Goal: Information Seeking & Learning: Learn about a topic

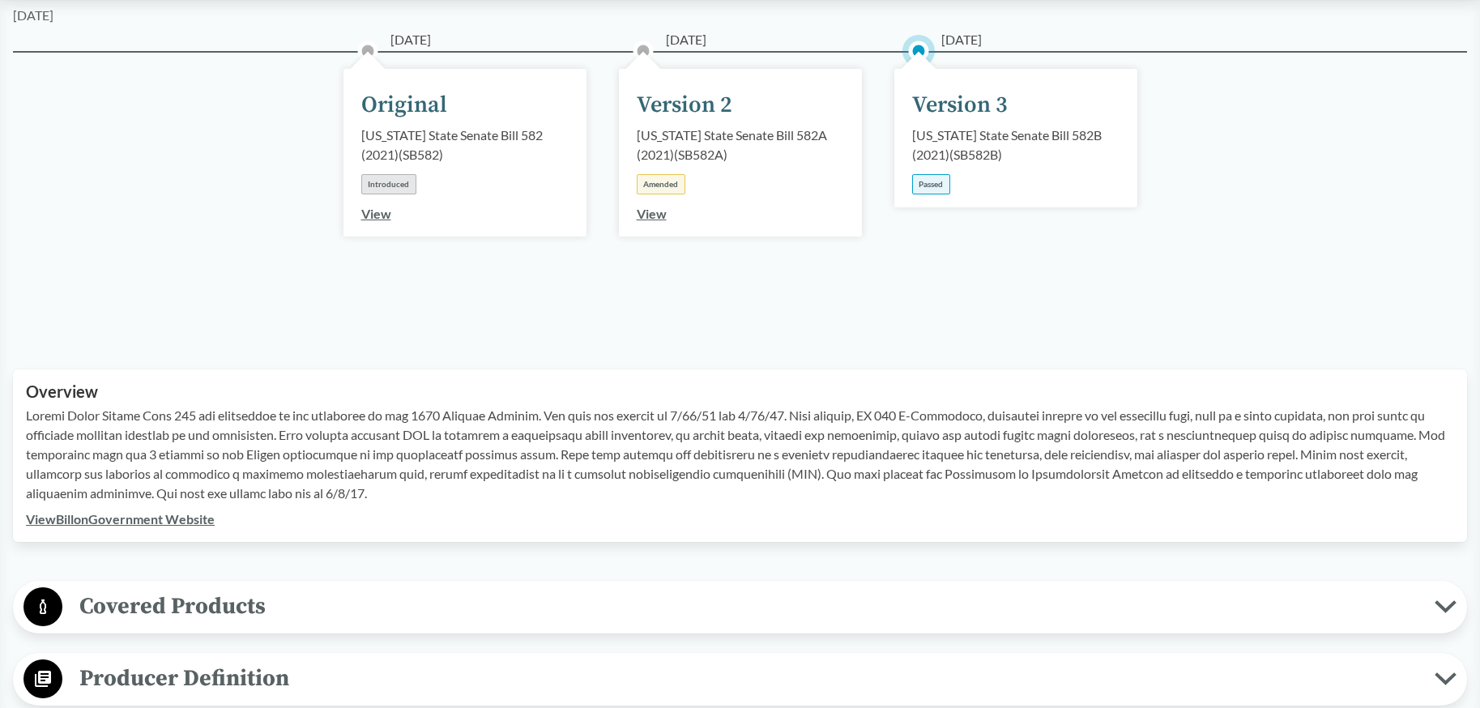
scroll to position [516, 0]
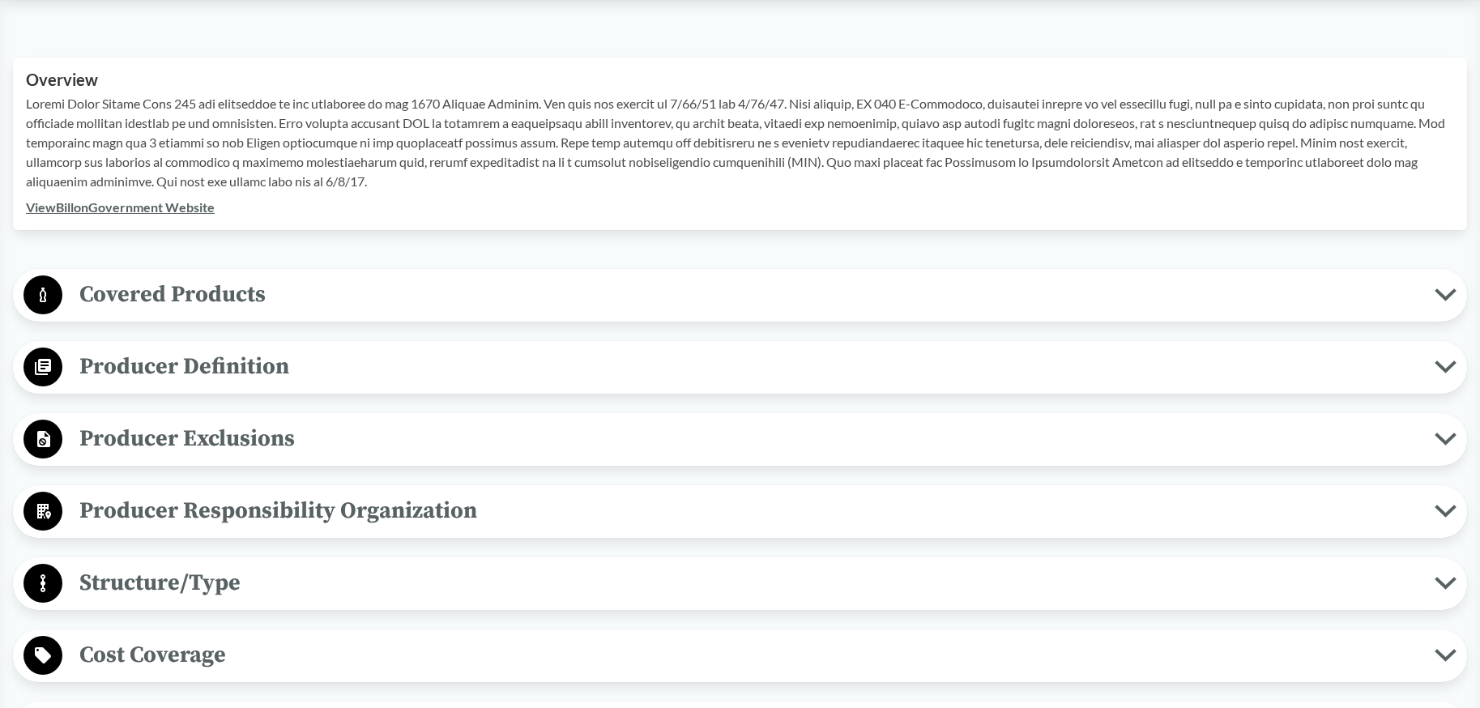
click at [345, 518] on span "Producer Responsibility Organization" at bounding box center [748, 510] width 1372 height 36
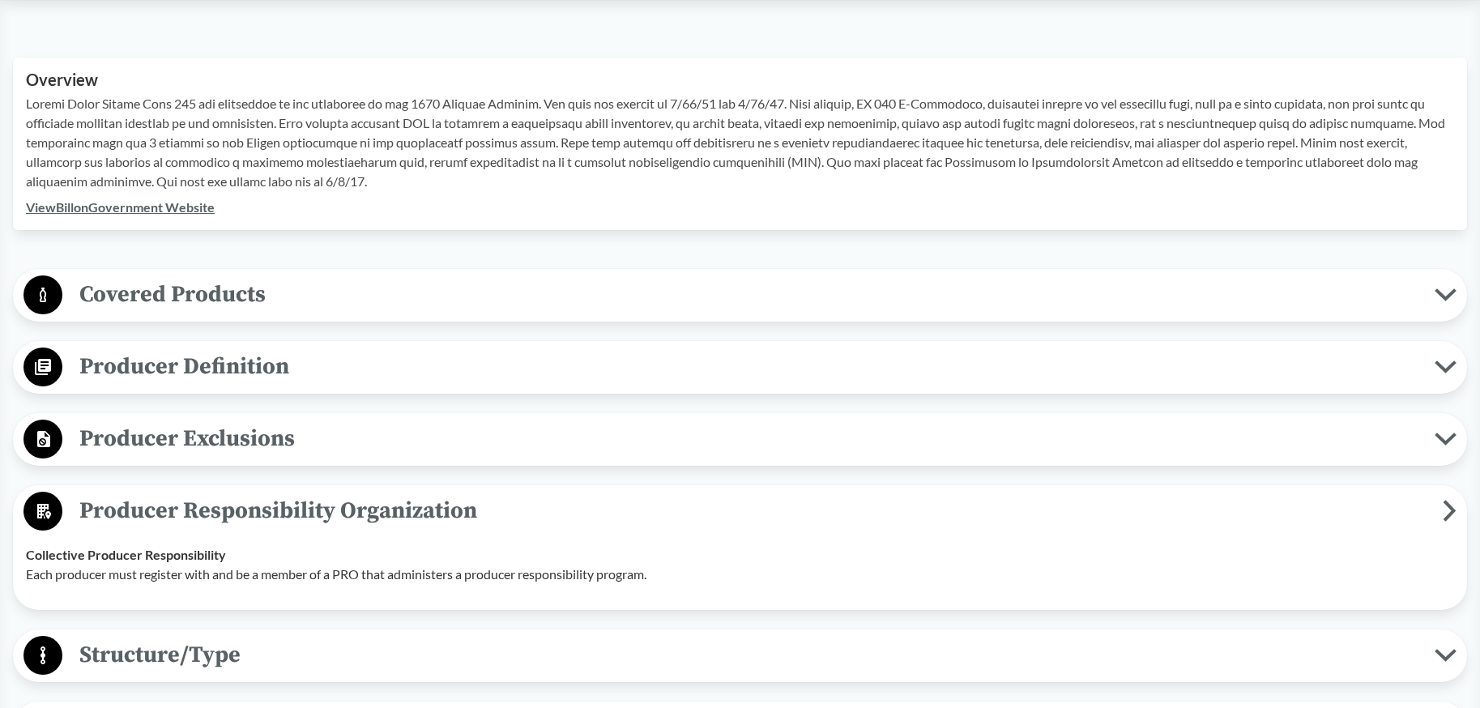
click at [345, 518] on span "Producer Responsibility Organization" at bounding box center [752, 510] width 1380 height 36
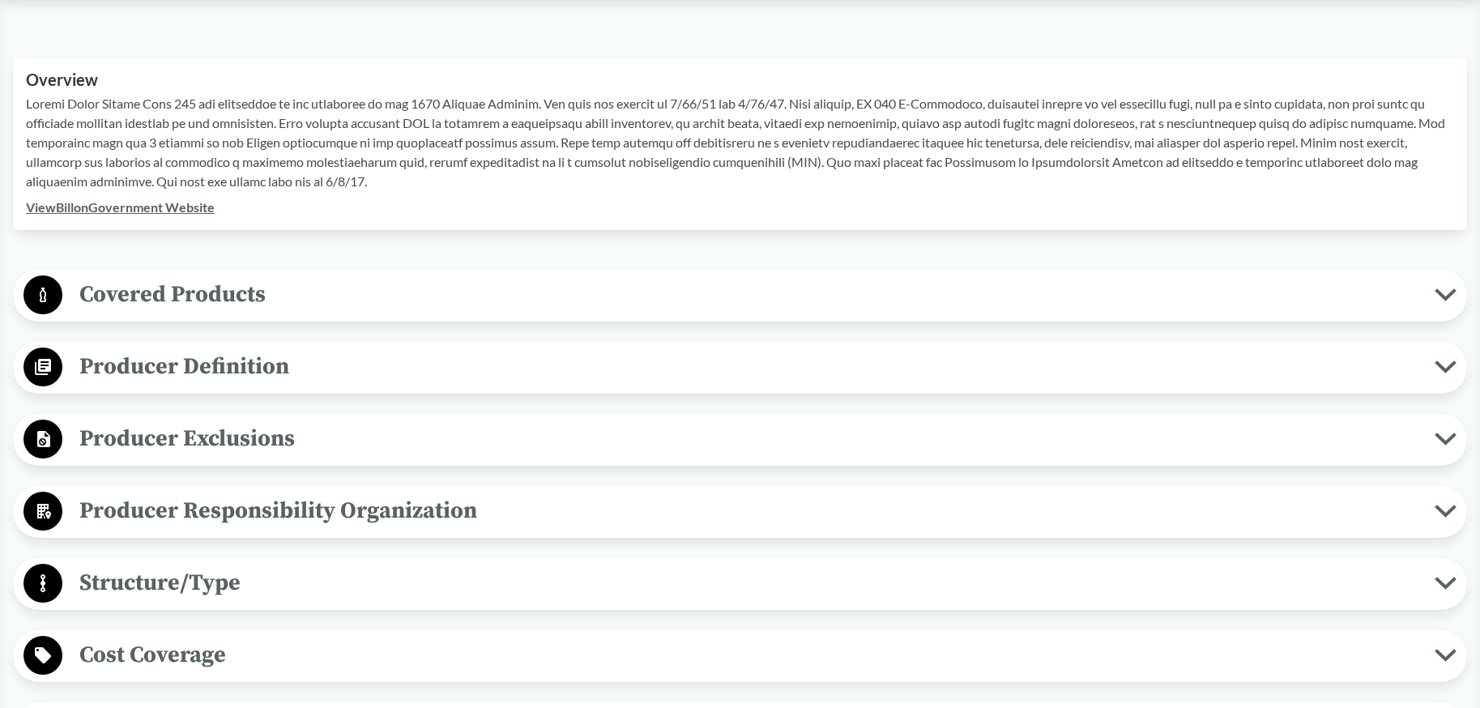
click at [339, 435] on span "Producer Exclusions" at bounding box center [748, 438] width 1372 height 36
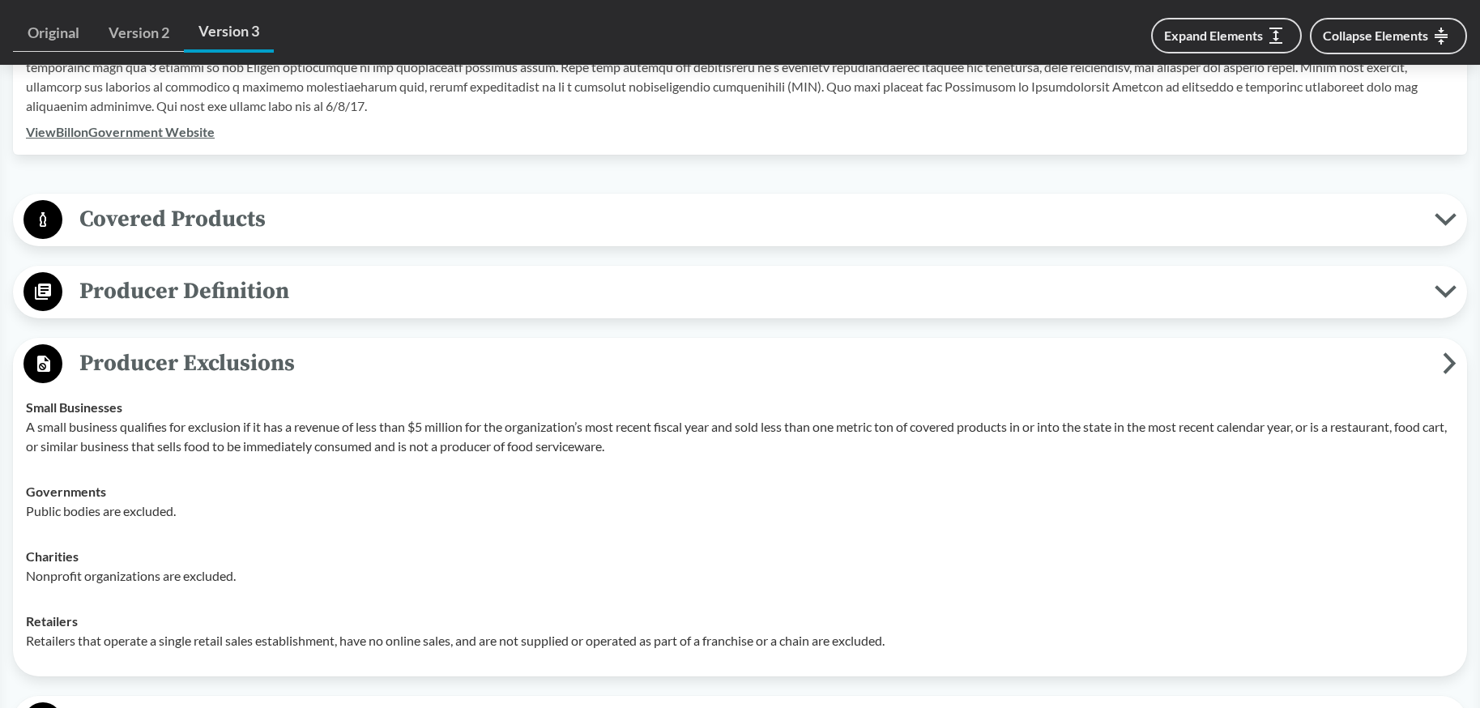
scroll to position [675, 0]
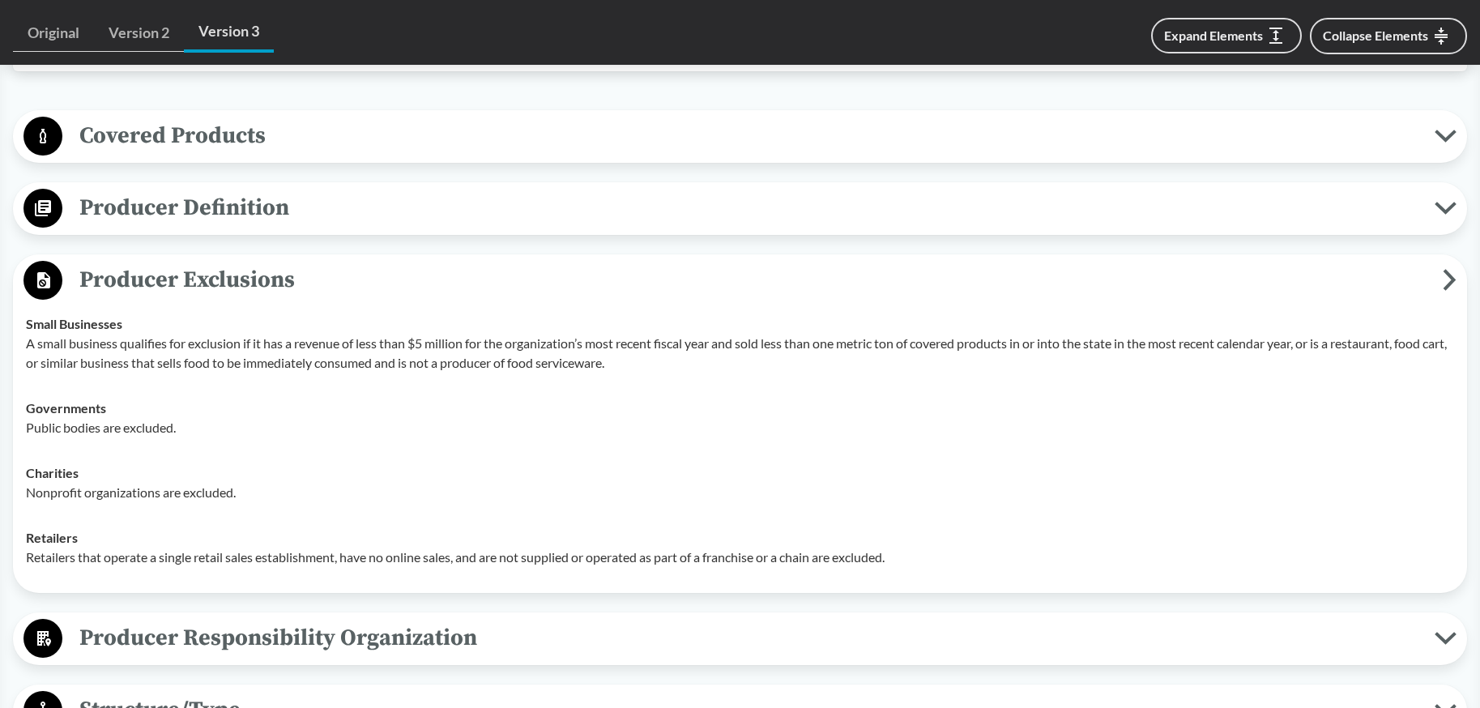
click at [165, 205] on span "Producer Definition" at bounding box center [748, 208] width 1372 height 36
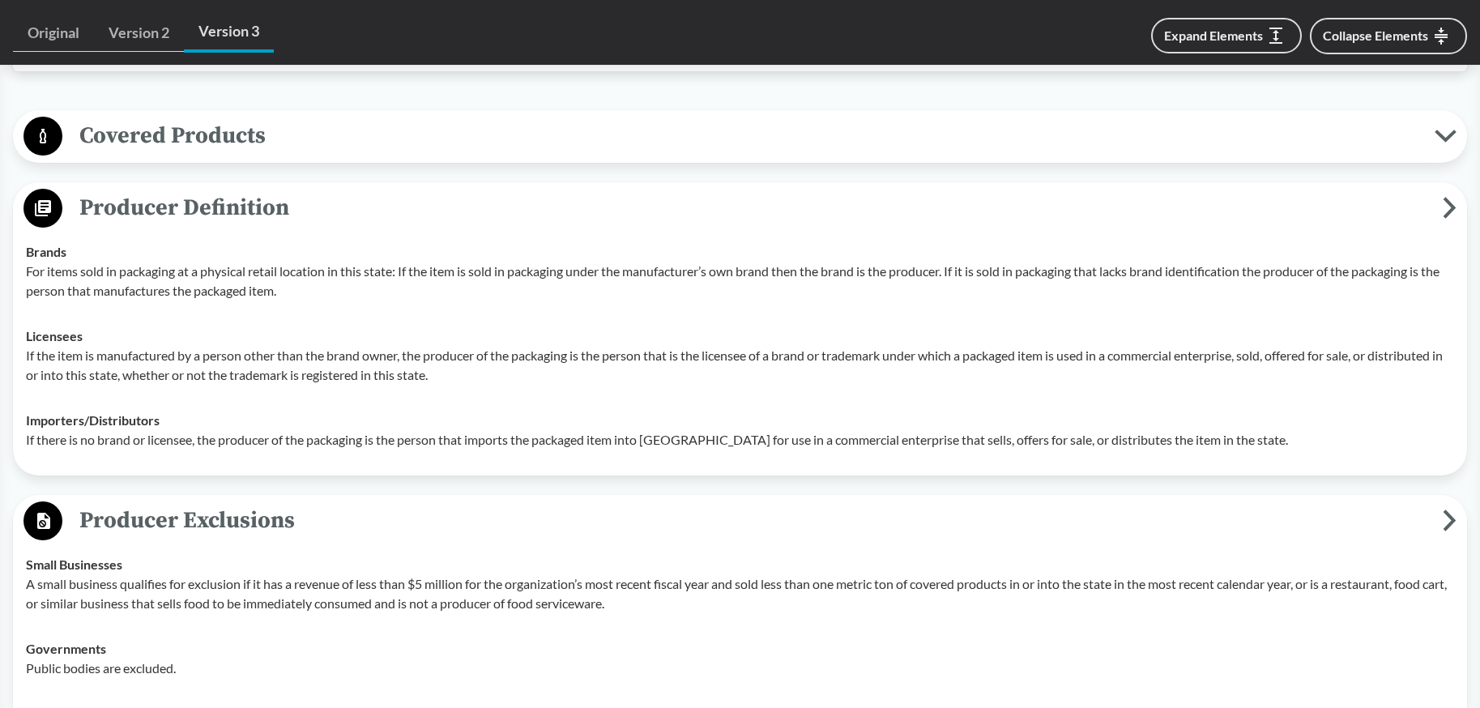
click at [243, 604] on p "A small business qualifies for exclusion if it has a revenue of less than $5 mi…" at bounding box center [740, 593] width 1428 height 39
click at [98, 597] on p "A small business qualifies for exclusion if it has a revenue of less than $5 mi…" at bounding box center [740, 593] width 1428 height 39
click at [95, 586] on p "A small business qualifies for exclusion if it has a revenue of less than $5 mi…" at bounding box center [740, 593] width 1428 height 39
drag, startPoint x: 465, startPoint y: 587, endPoint x: 408, endPoint y: 592, distance: 56.9
click at [408, 592] on p "A small business qualifies for exclusion if it has a revenue of less than $5 mi…" at bounding box center [740, 593] width 1428 height 39
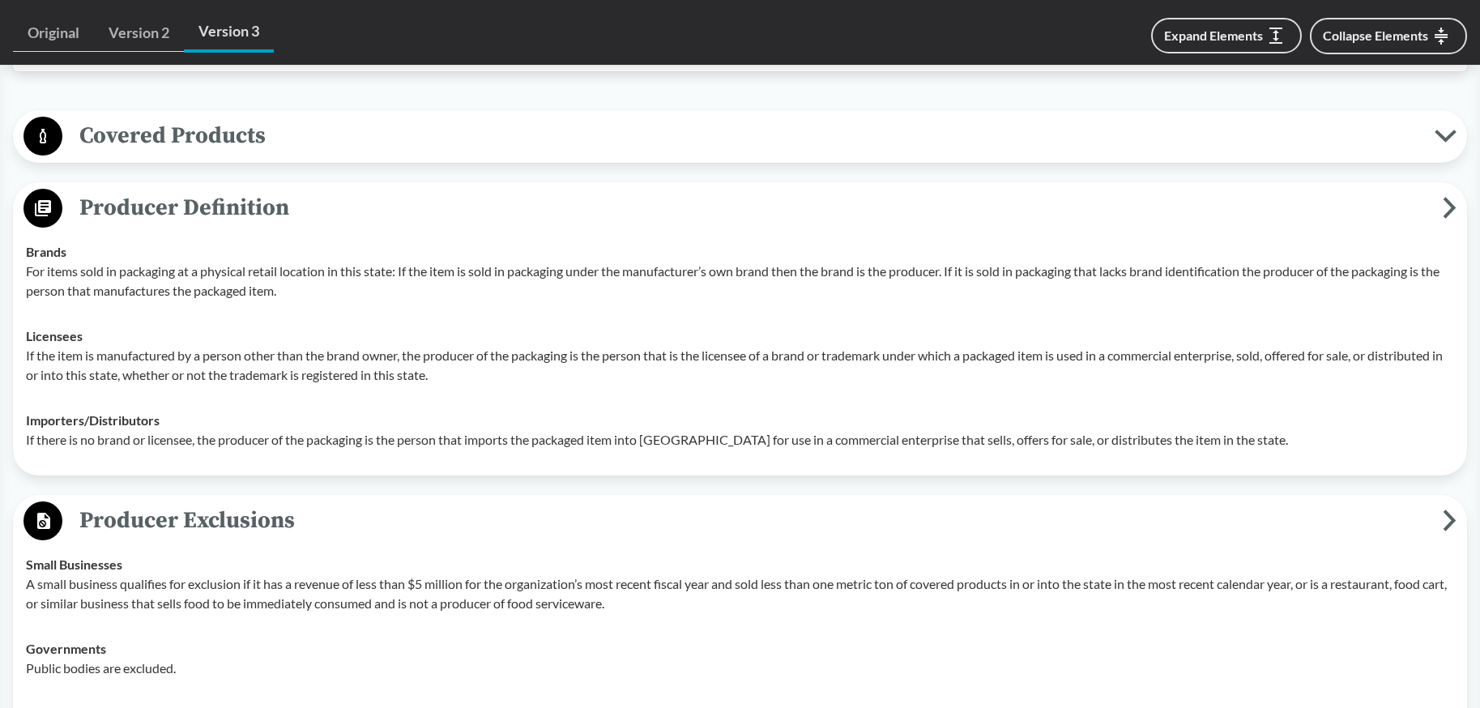
click at [364, 645] on div "Governments Public bodies are excluded." at bounding box center [740, 658] width 1428 height 39
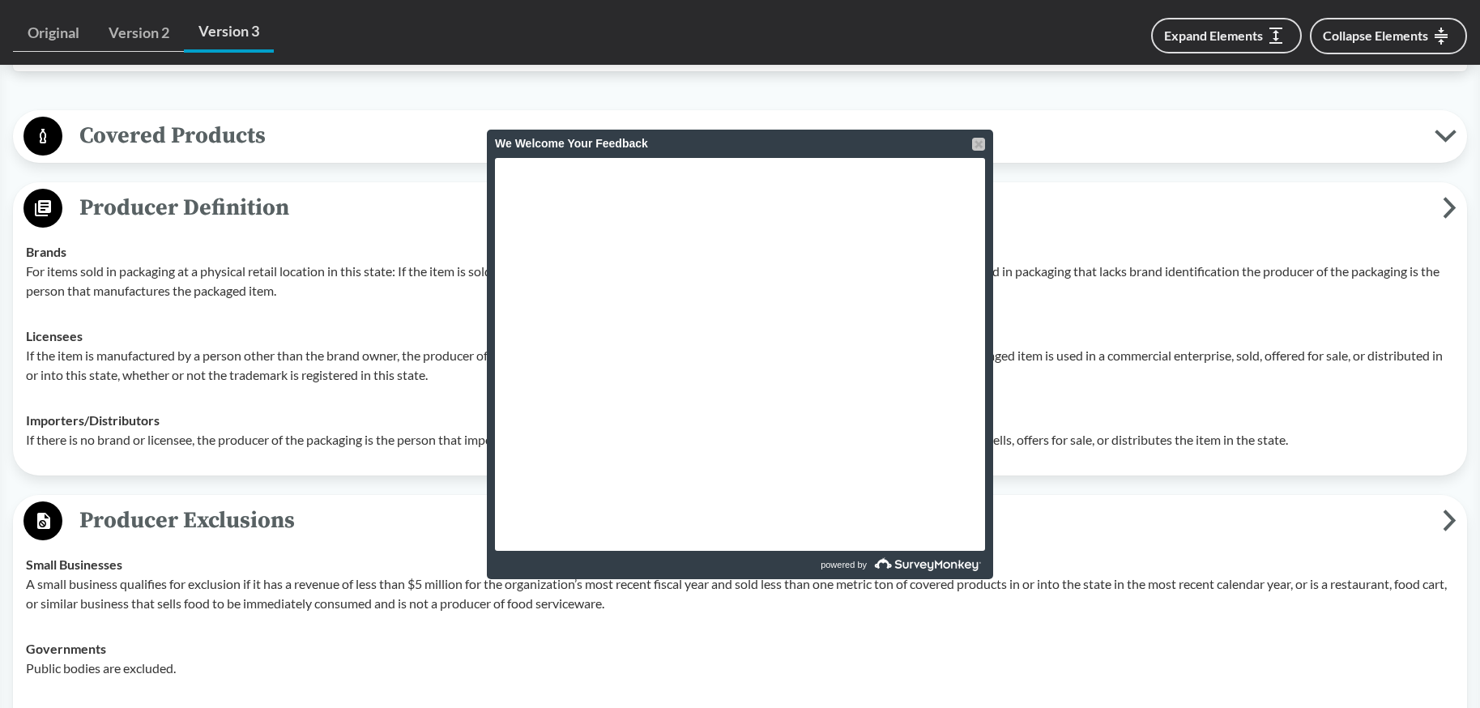
click at [975, 143] on div at bounding box center [978, 144] width 13 height 13
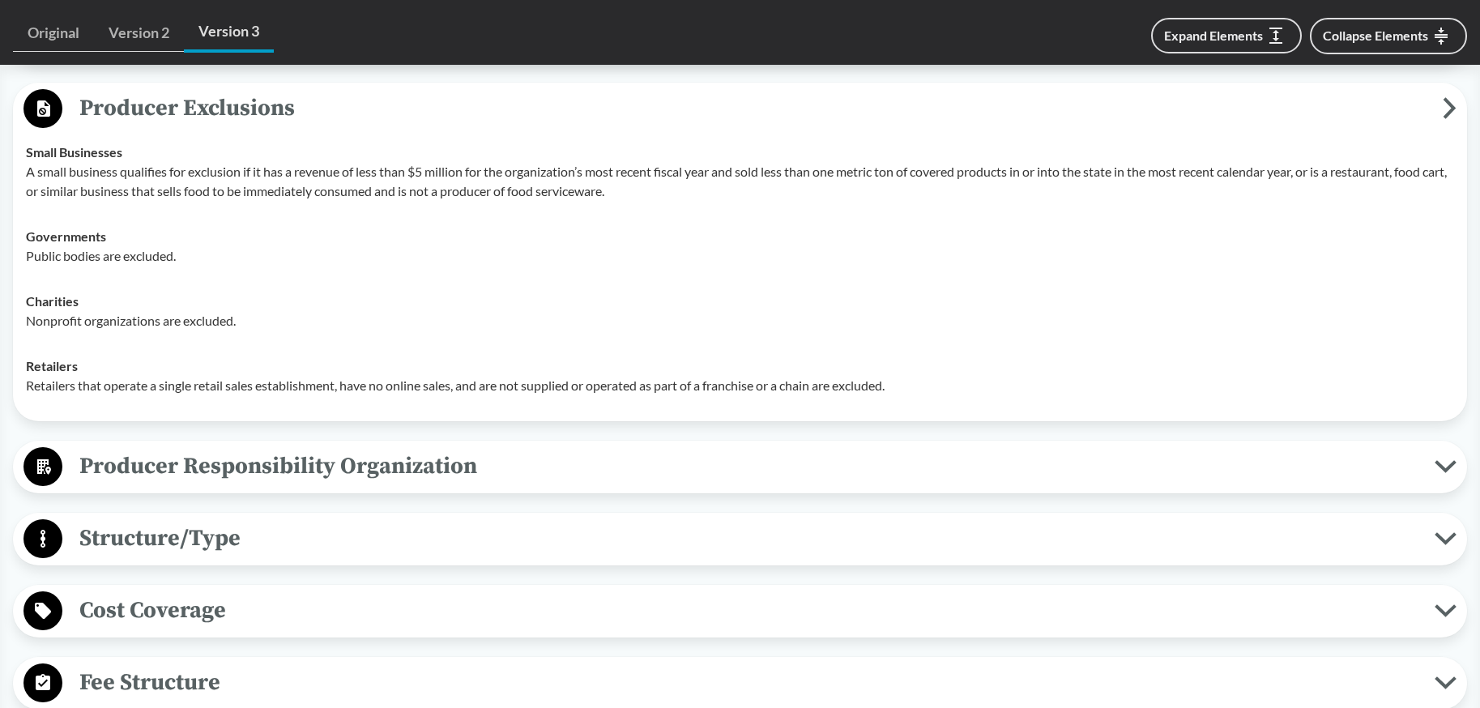
scroll to position [1200, 0]
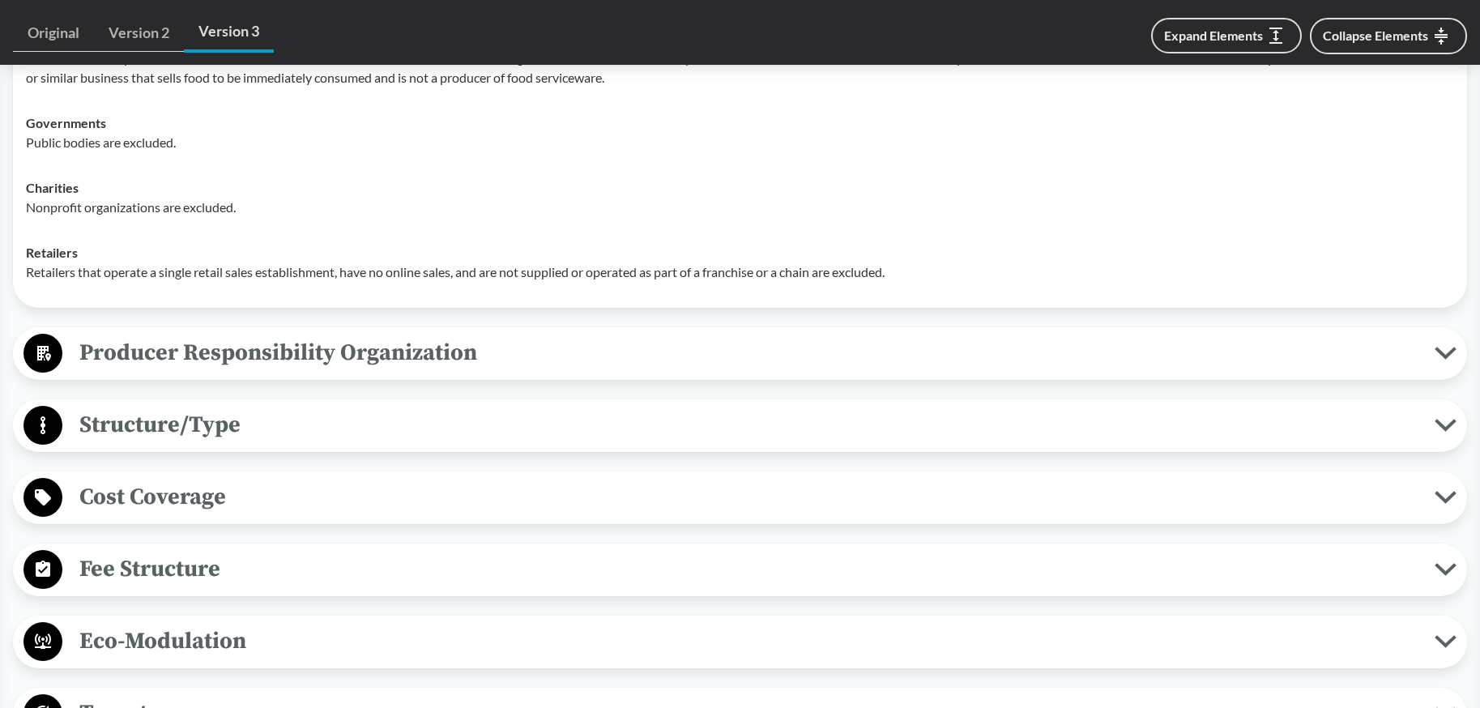
click at [207, 499] on span "Cost Coverage" at bounding box center [748, 497] width 1372 height 36
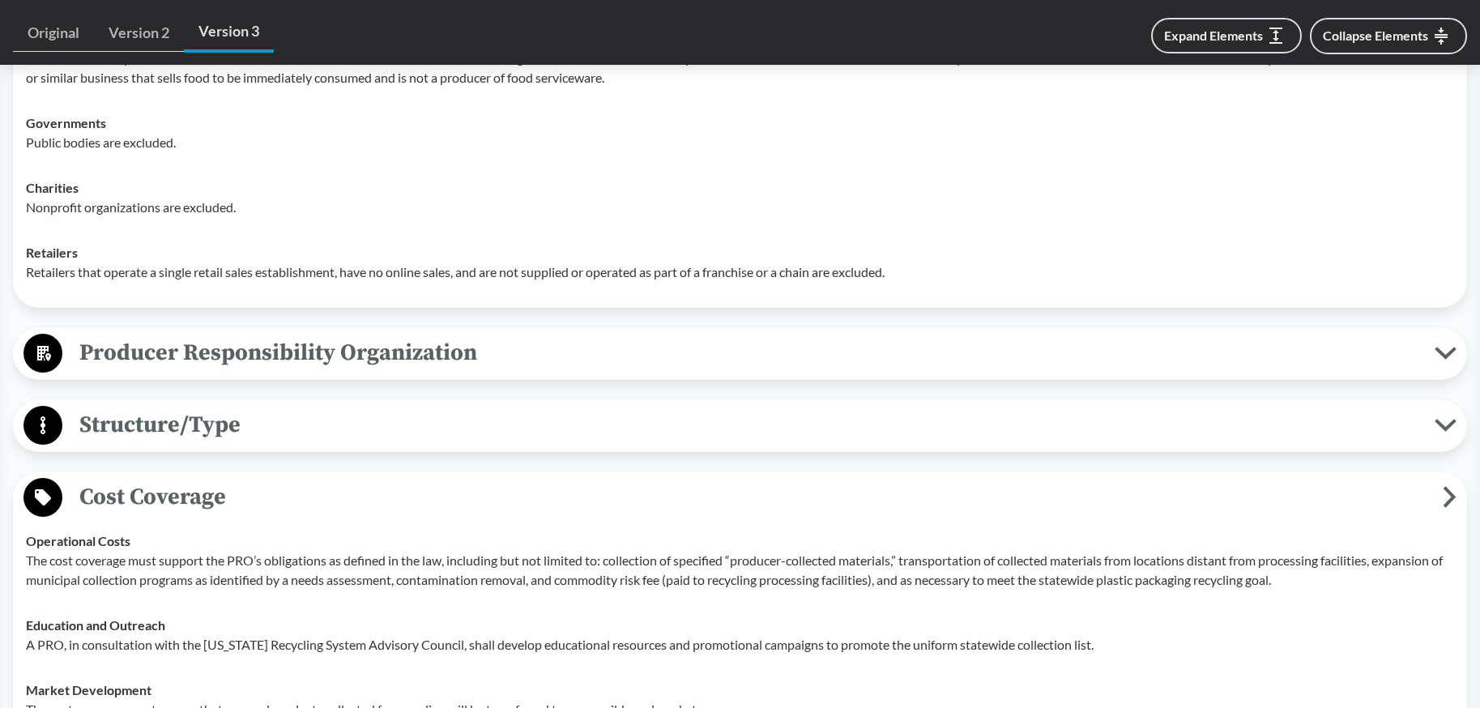
click at [207, 499] on span "Cost Coverage" at bounding box center [752, 497] width 1380 height 36
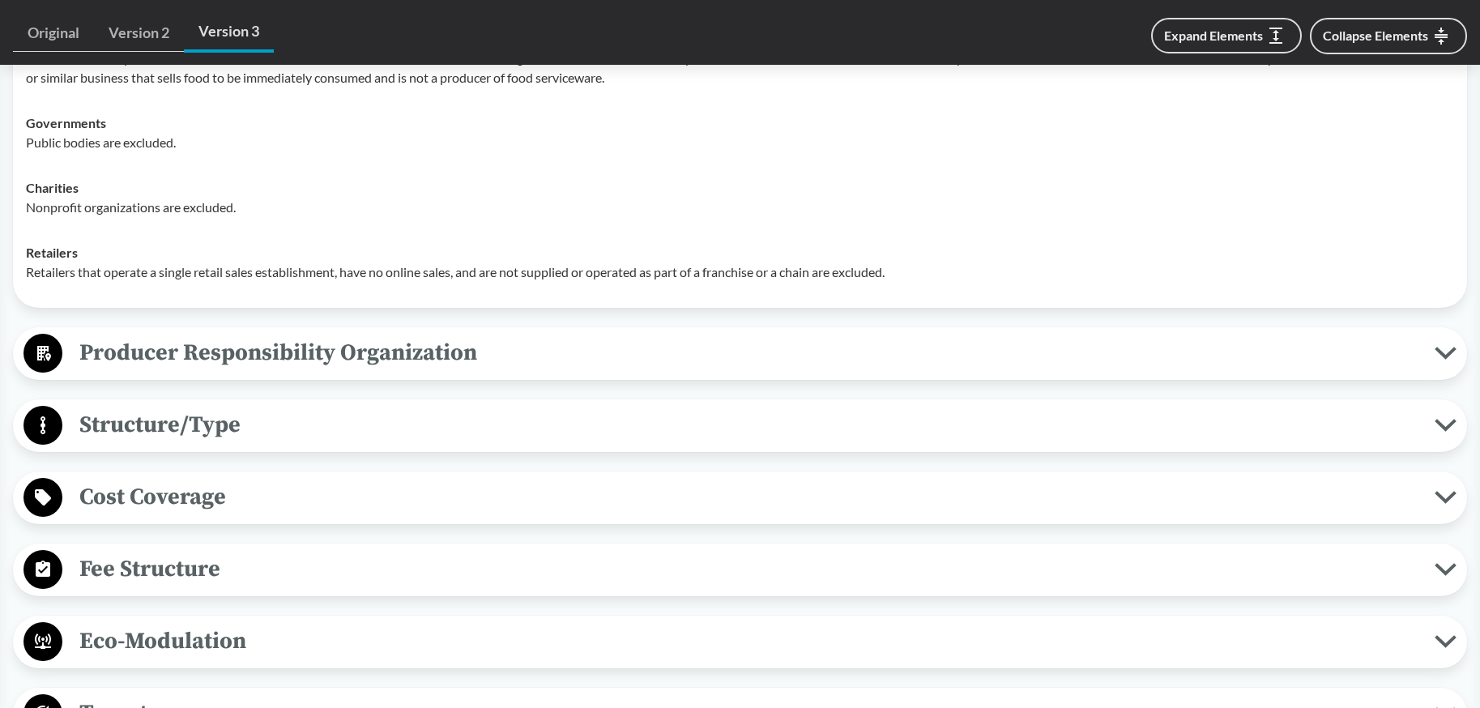
click at [217, 445] on button "Structure/Type" at bounding box center [740, 425] width 1442 height 41
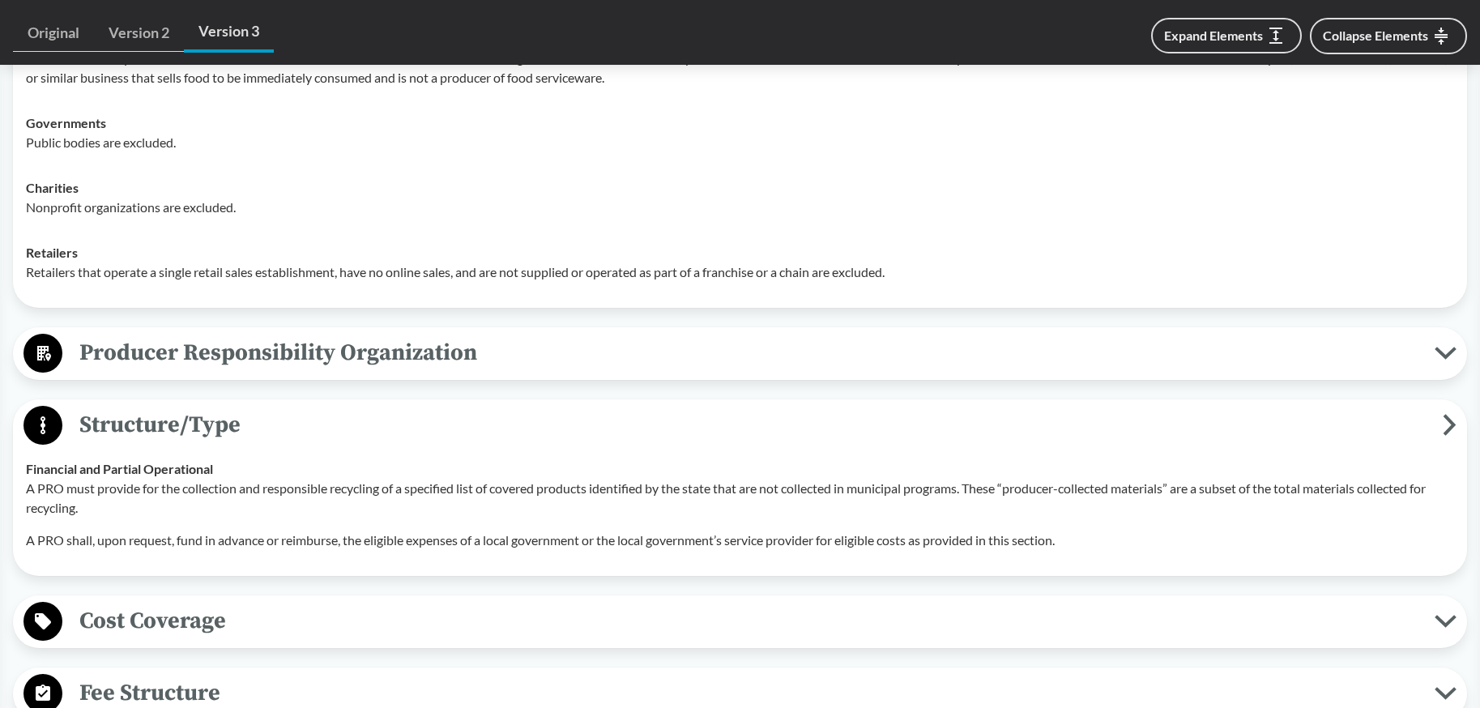
click at [202, 606] on span "Cost Coverage" at bounding box center [748, 621] width 1372 height 36
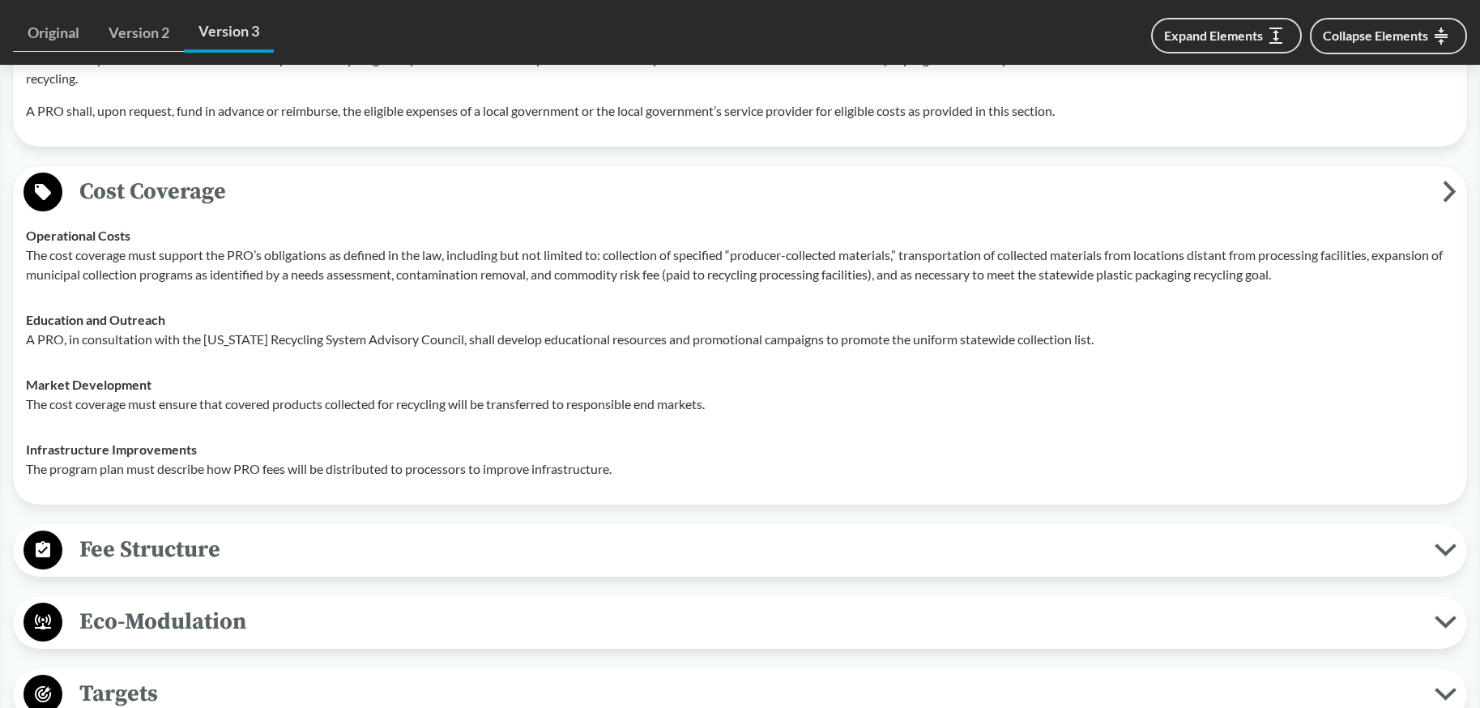
scroll to position [1773, 0]
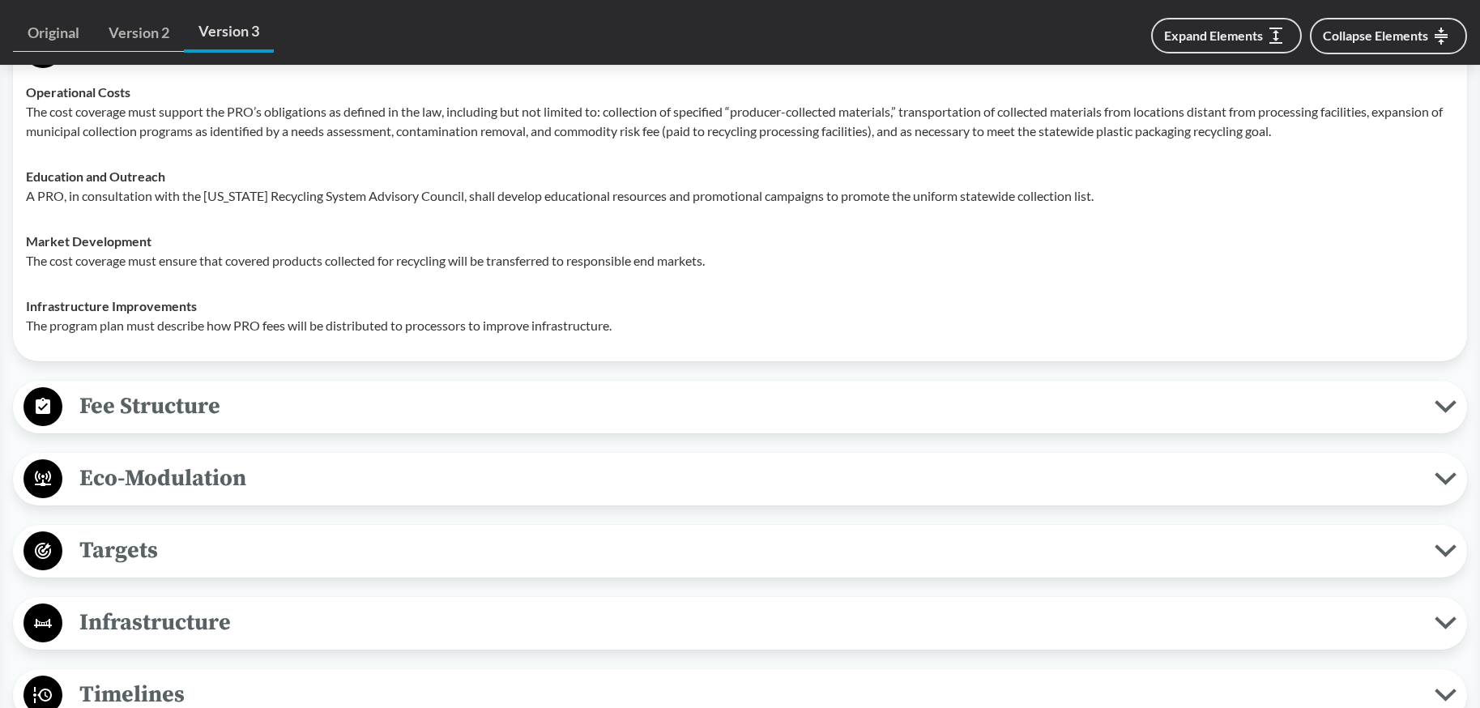
click at [198, 482] on span "Eco-Modulation" at bounding box center [748, 478] width 1372 height 36
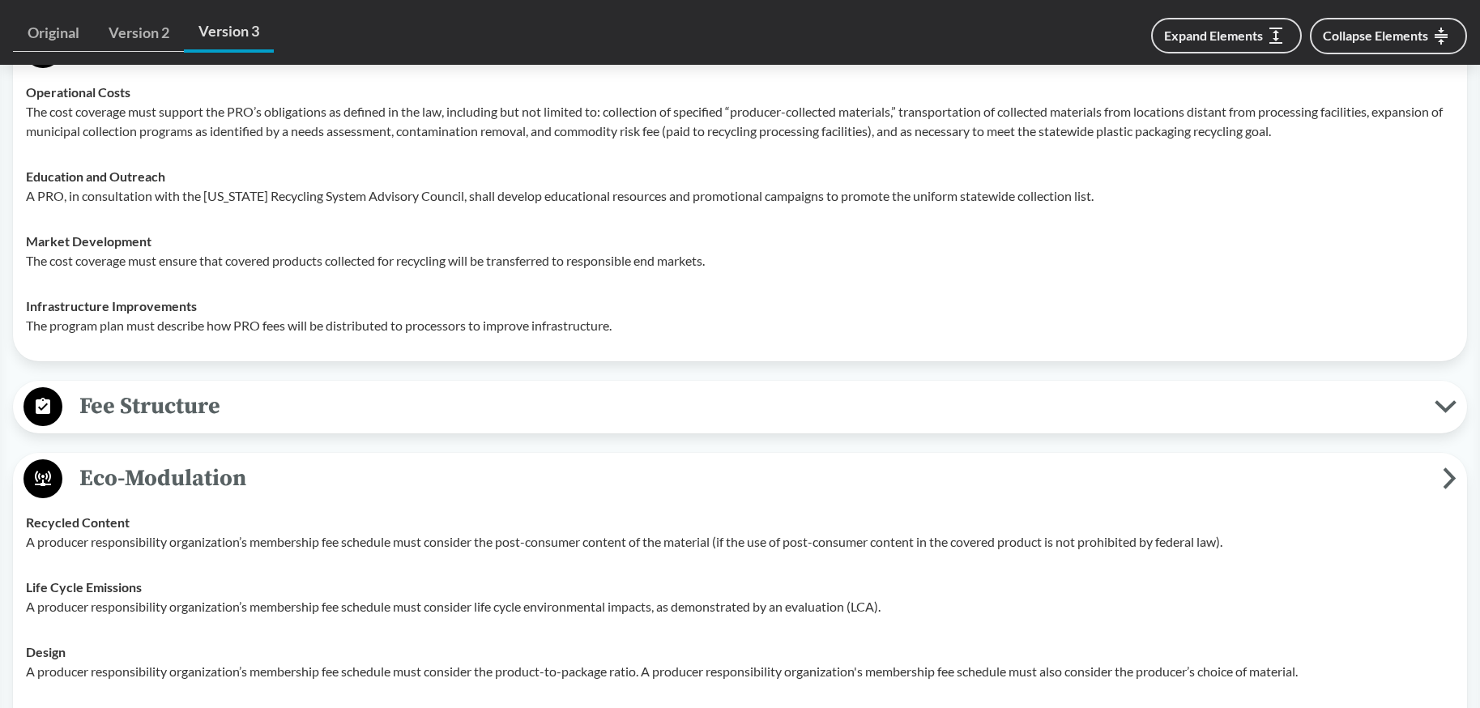
click at [198, 482] on span "Eco-Modulation" at bounding box center [752, 478] width 1380 height 36
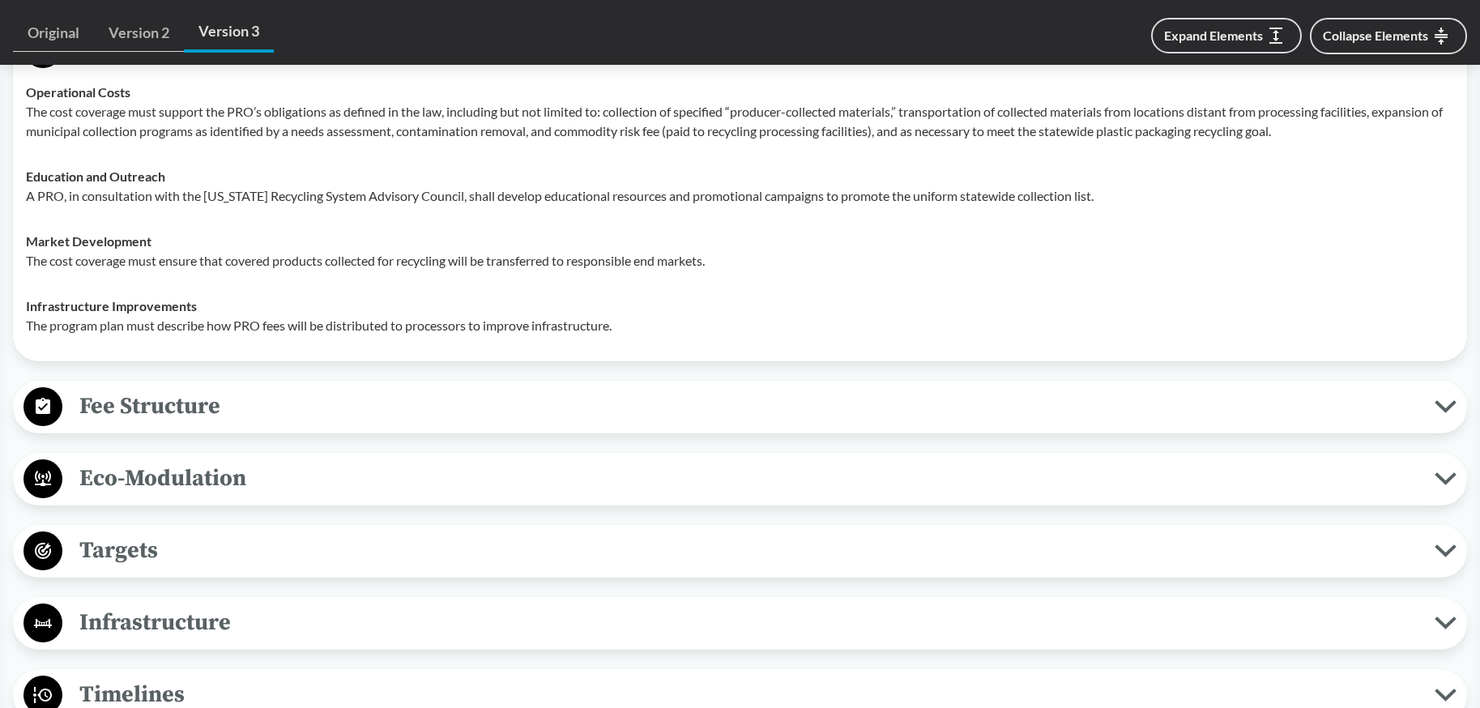
click at [198, 482] on span "Eco-Modulation" at bounding box center [748, 478] width 1372 height 36
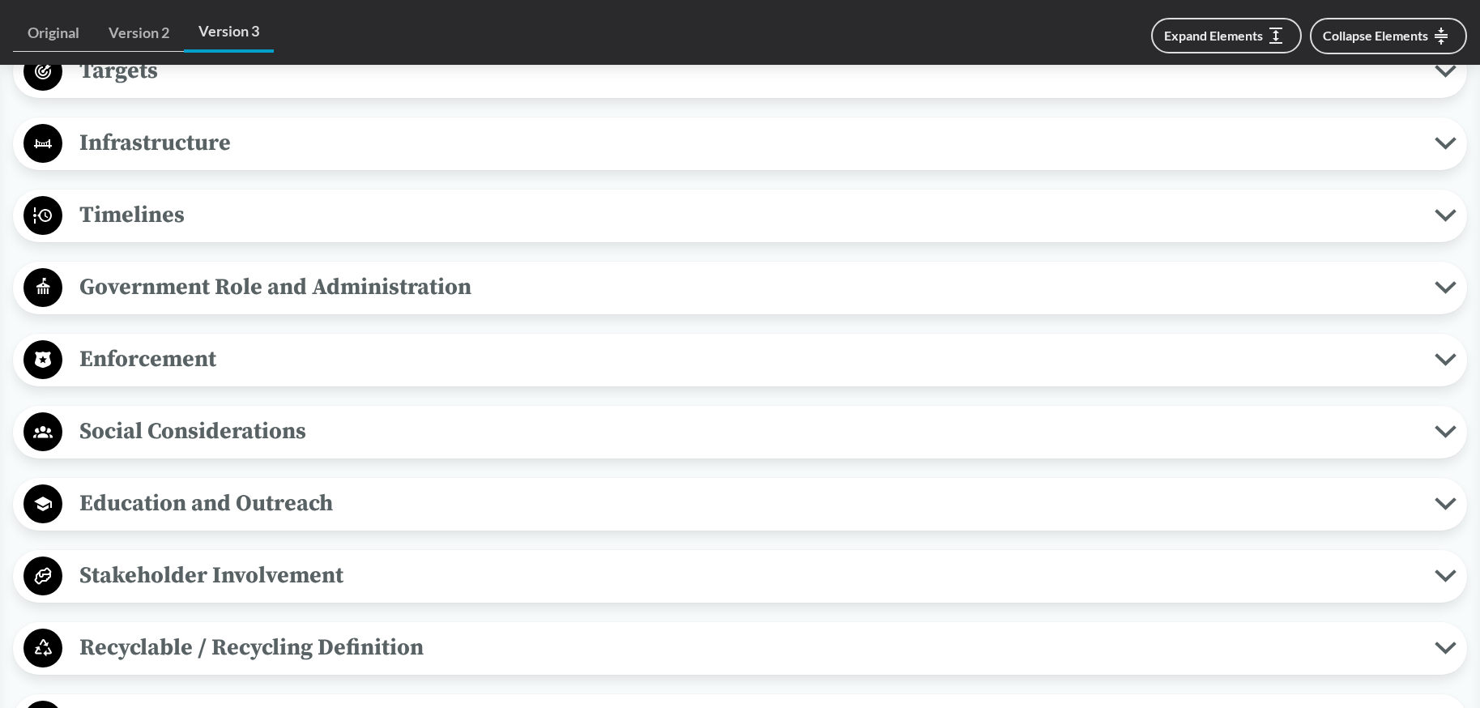
scroll to position [2523, 0]
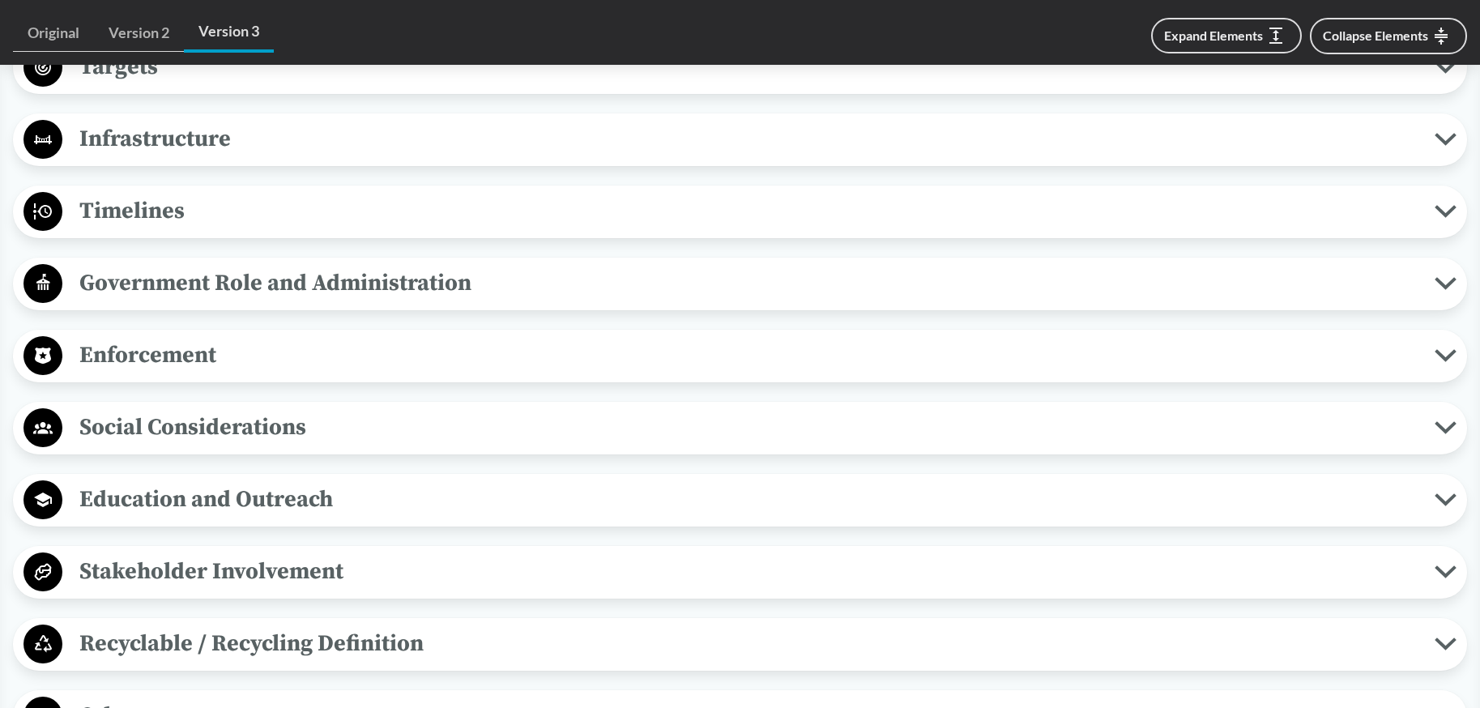
click at [331, 648] on span "Recyclable / Recycling Definition" at bounding box center [748, 643] width 1372 height 36
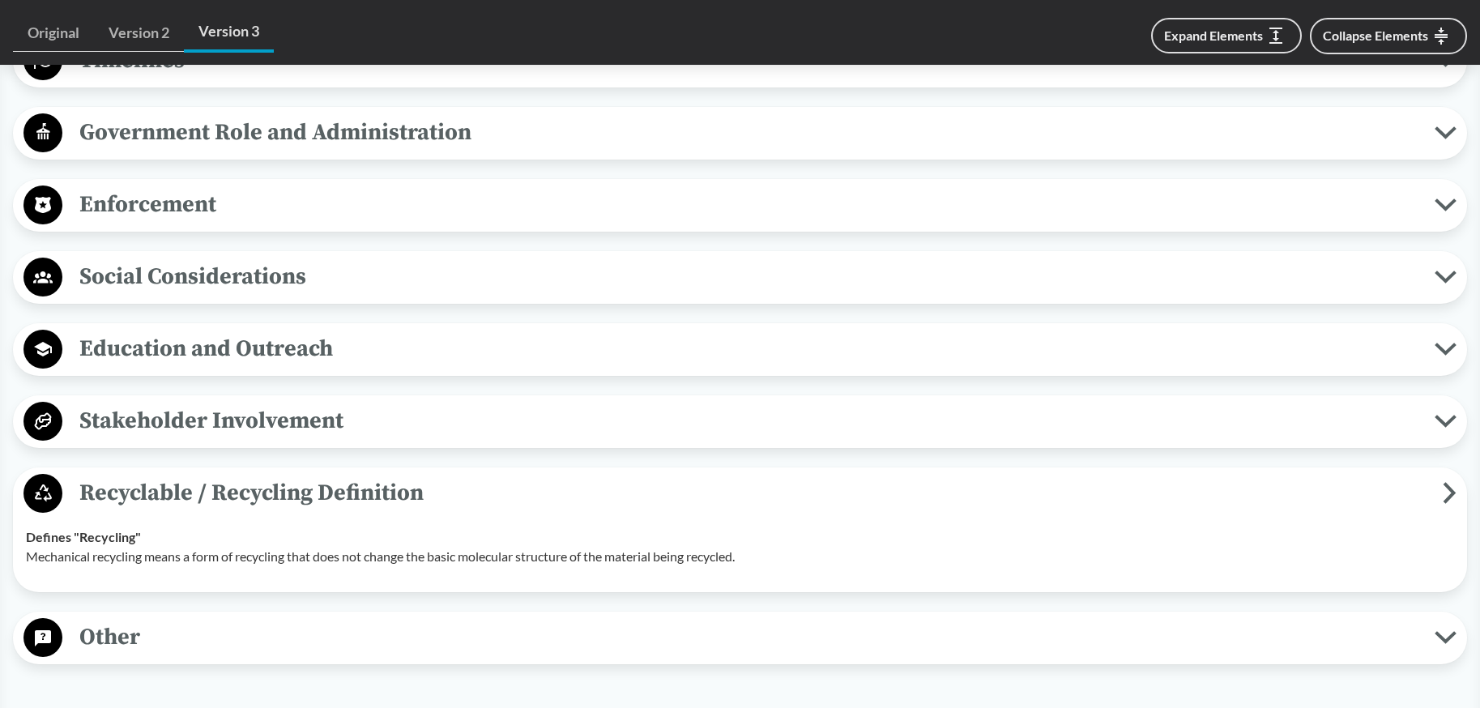
scroll to position [2841, 0]
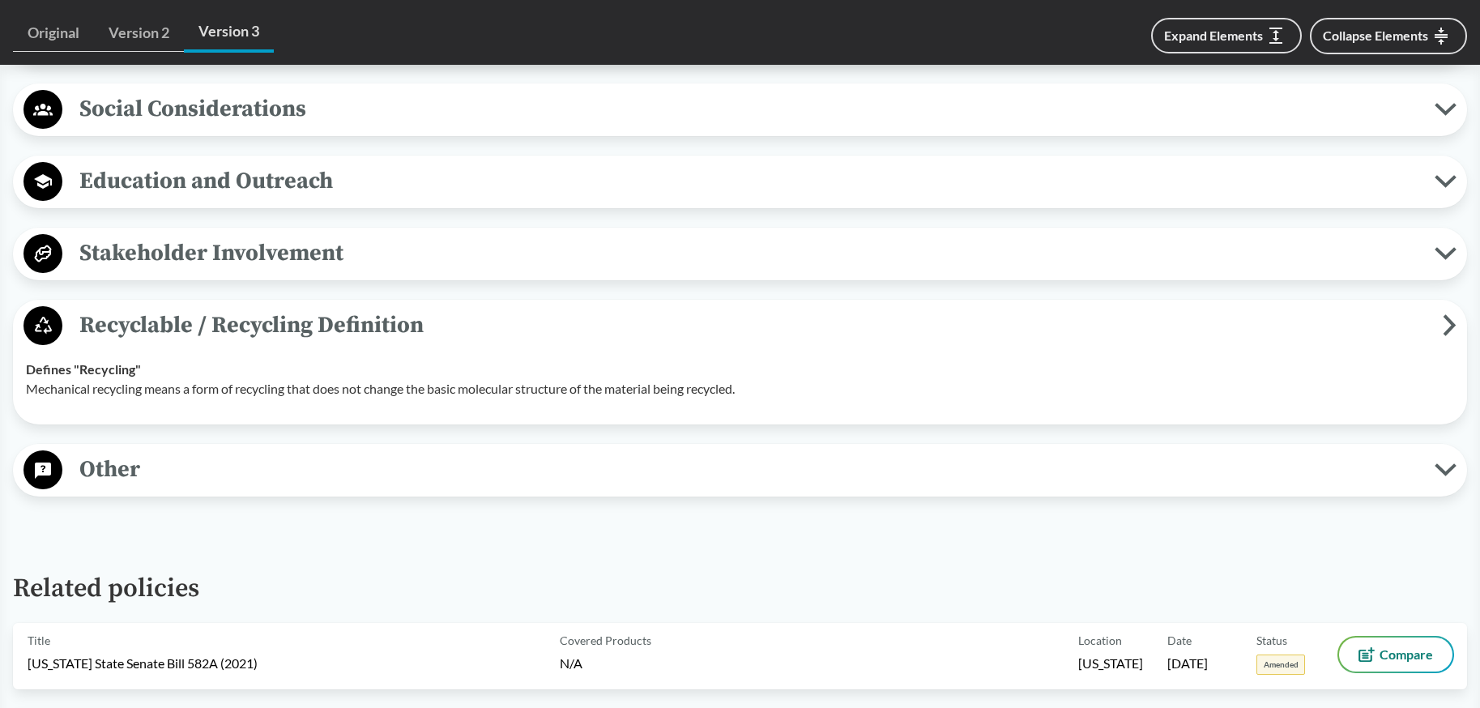
click at [218, 331] on span "Recyclable / Recycling Definition" at bounding box center [752, 325] width 1380 height 36
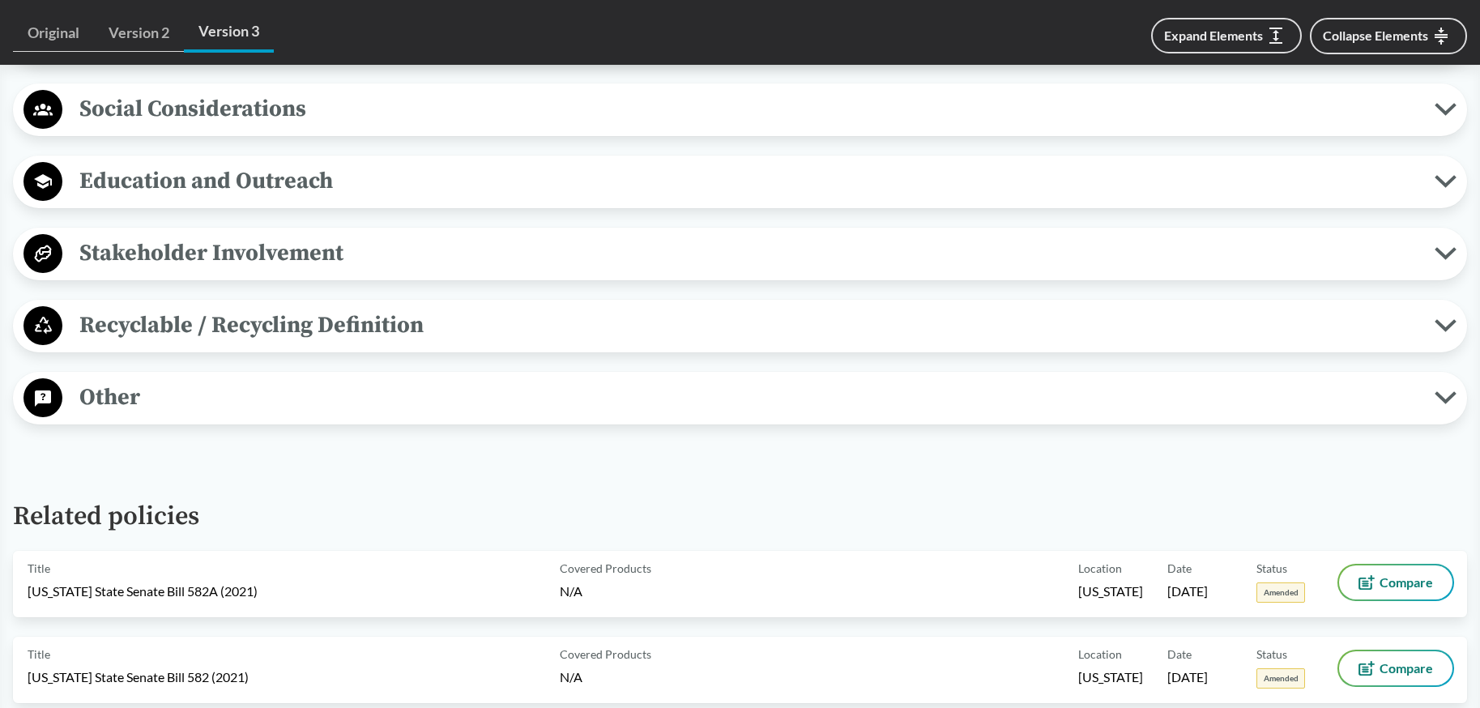
click at [225, 250] on span "Stakeholder Involvement" at bounding box center [748, 253] width 1372 height 36
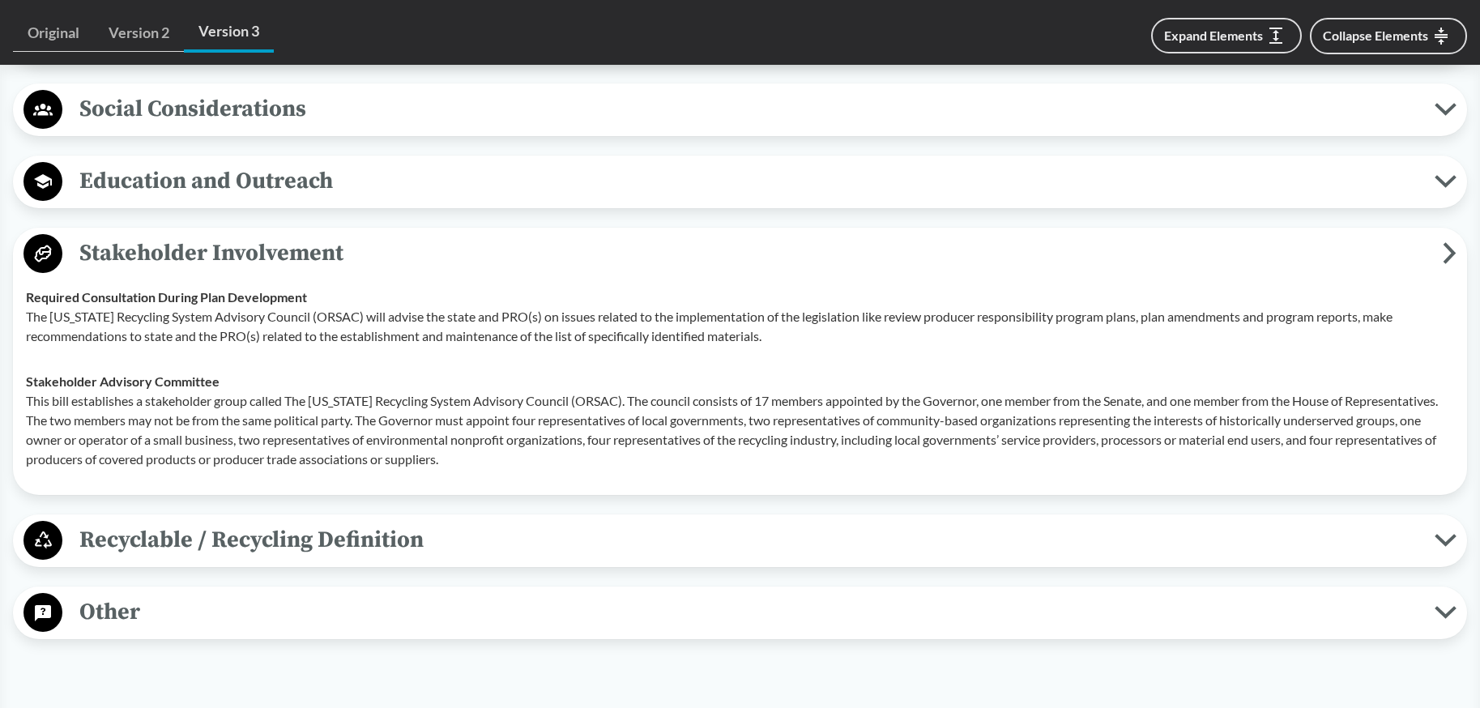
click at [233, 197] on span "Education and Outreach" at bounding box center [748, 181] width 1372 height 36
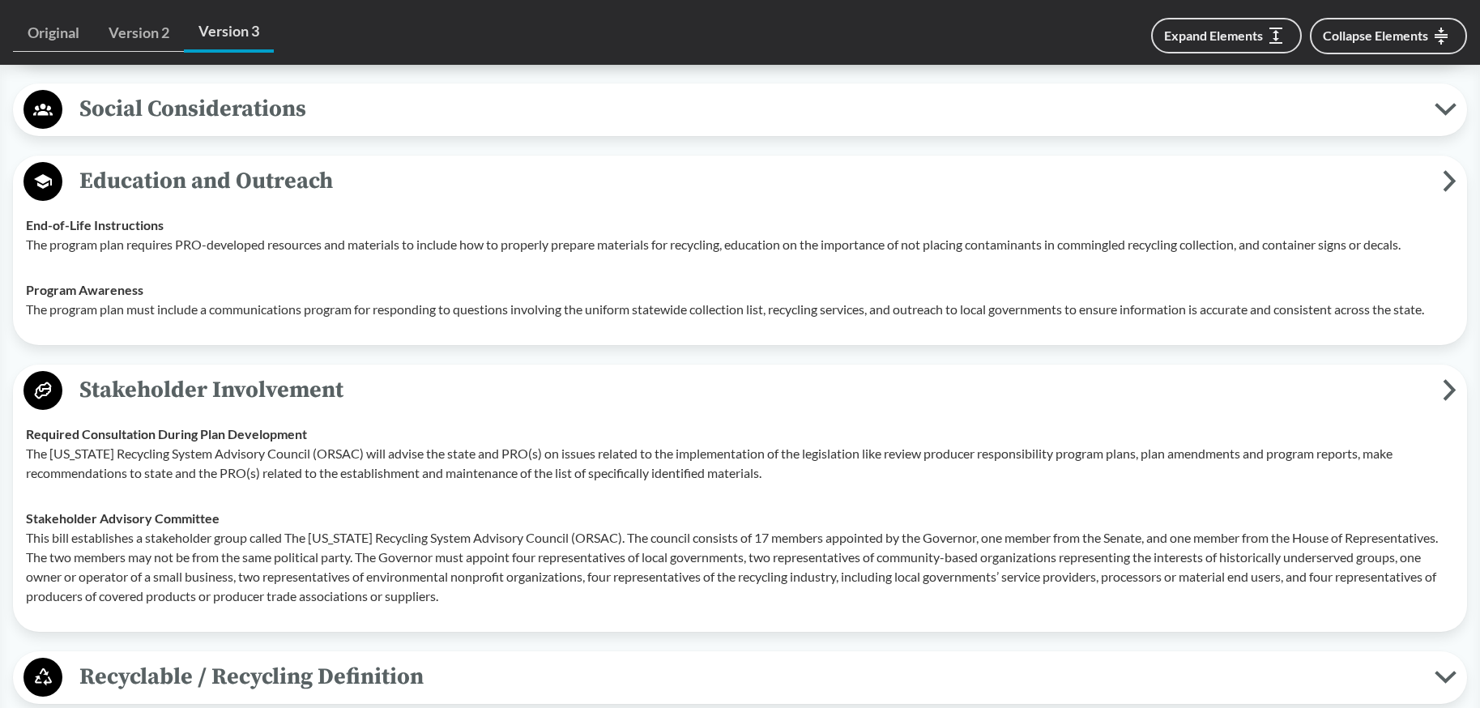
click at [233, 197] on span "Education and Outreach" at bounding box center [752, 181] width 1380 height 36
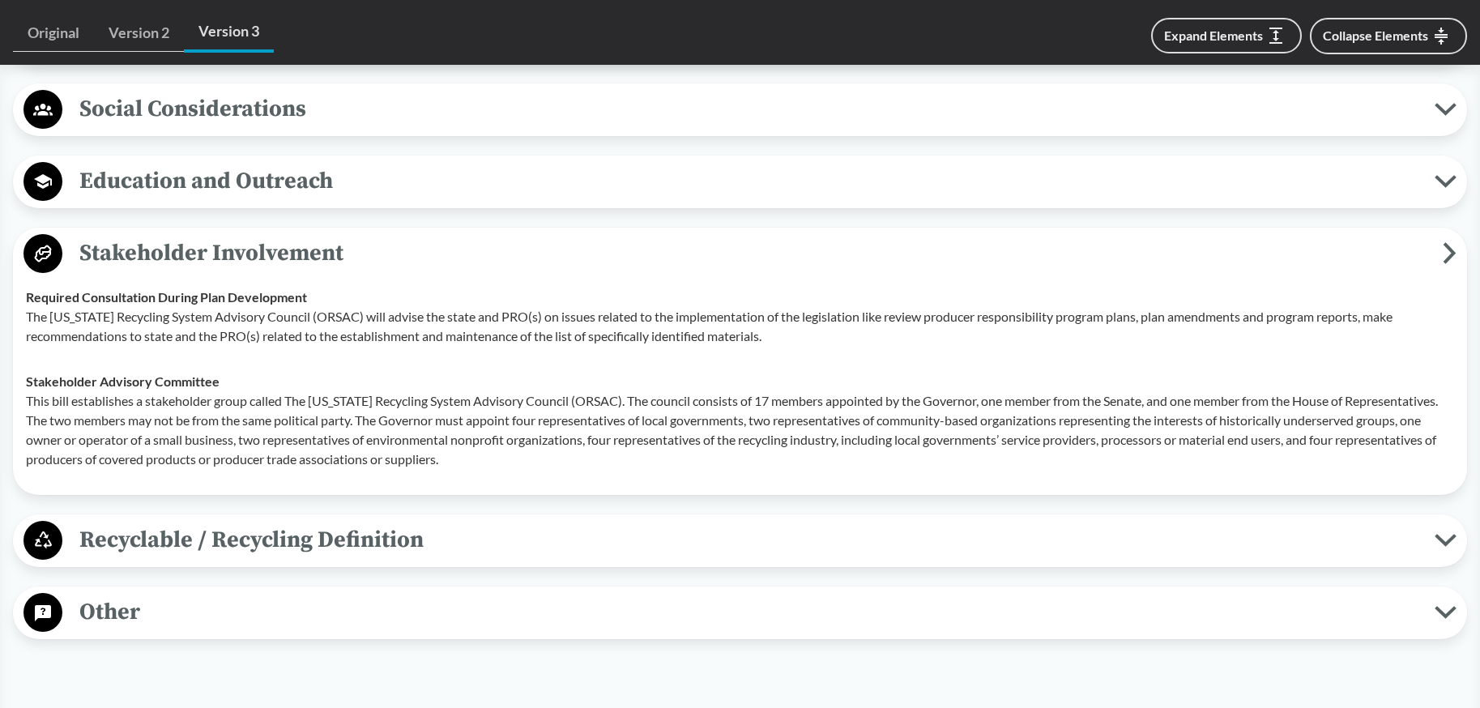
click at [244, 92] on span "Social Considerations" at bounding box center [748, 109] width 1372 height 36
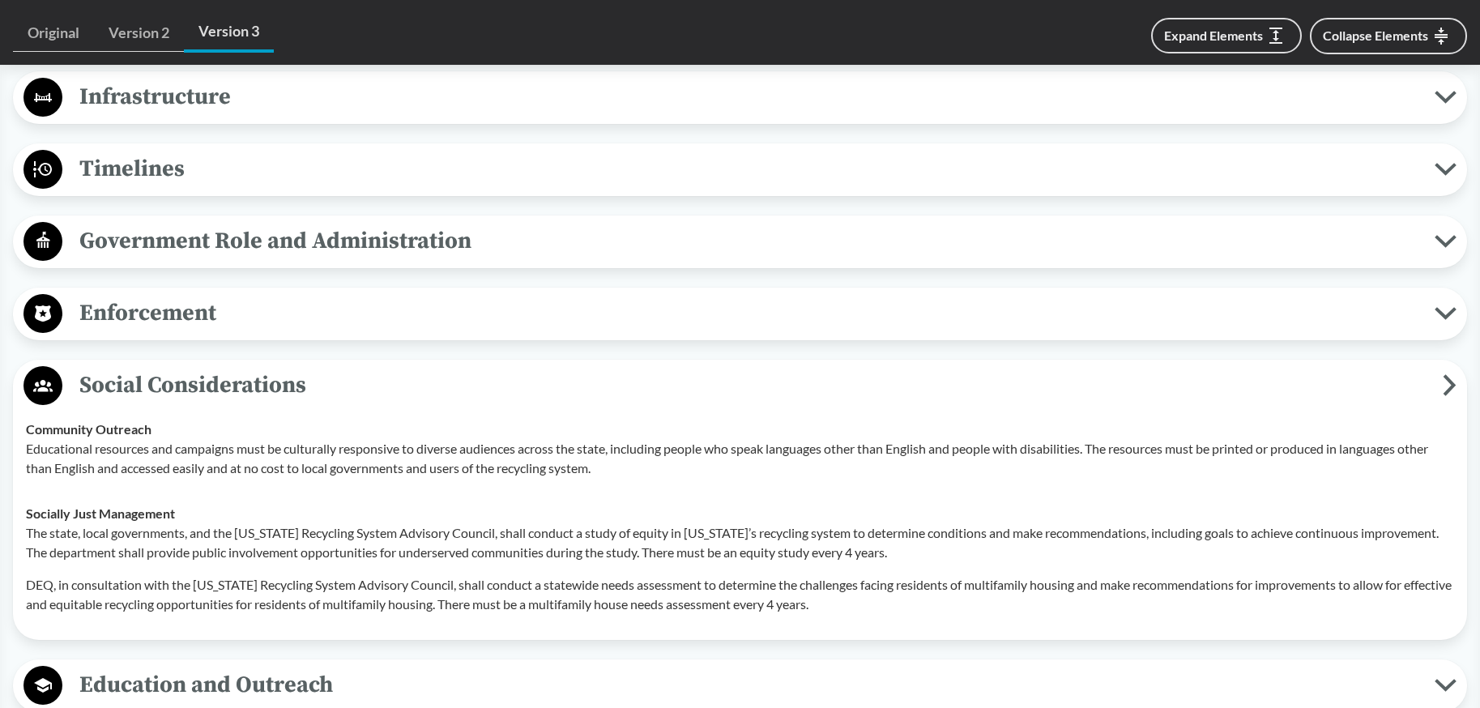
scroll to position [2564, 0]
click at [168, 255] on span "Government Role and Administration" at bounding box center [748, 242] width 1372 height 36
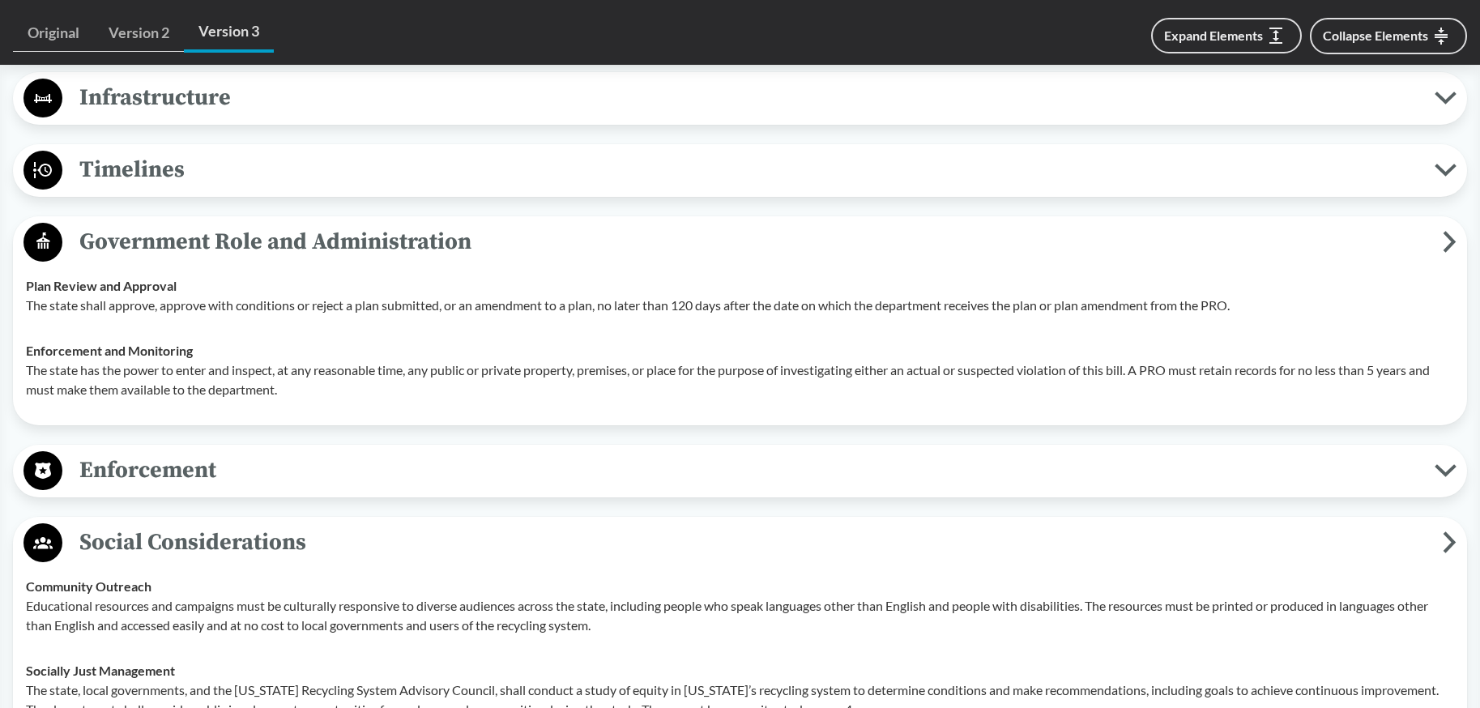
click at [169, 492] on div "Enforcement Reporting Requirements No later than [DATE] of each year, a PRO mus…" at bounding box center [740, 471] width 1454 height 53
click at [167, 476] on span "Enforcement" at bounding box center [748, 470] width 1372 height 36
